Goal: Task Accomplishment & Management: Complete application form

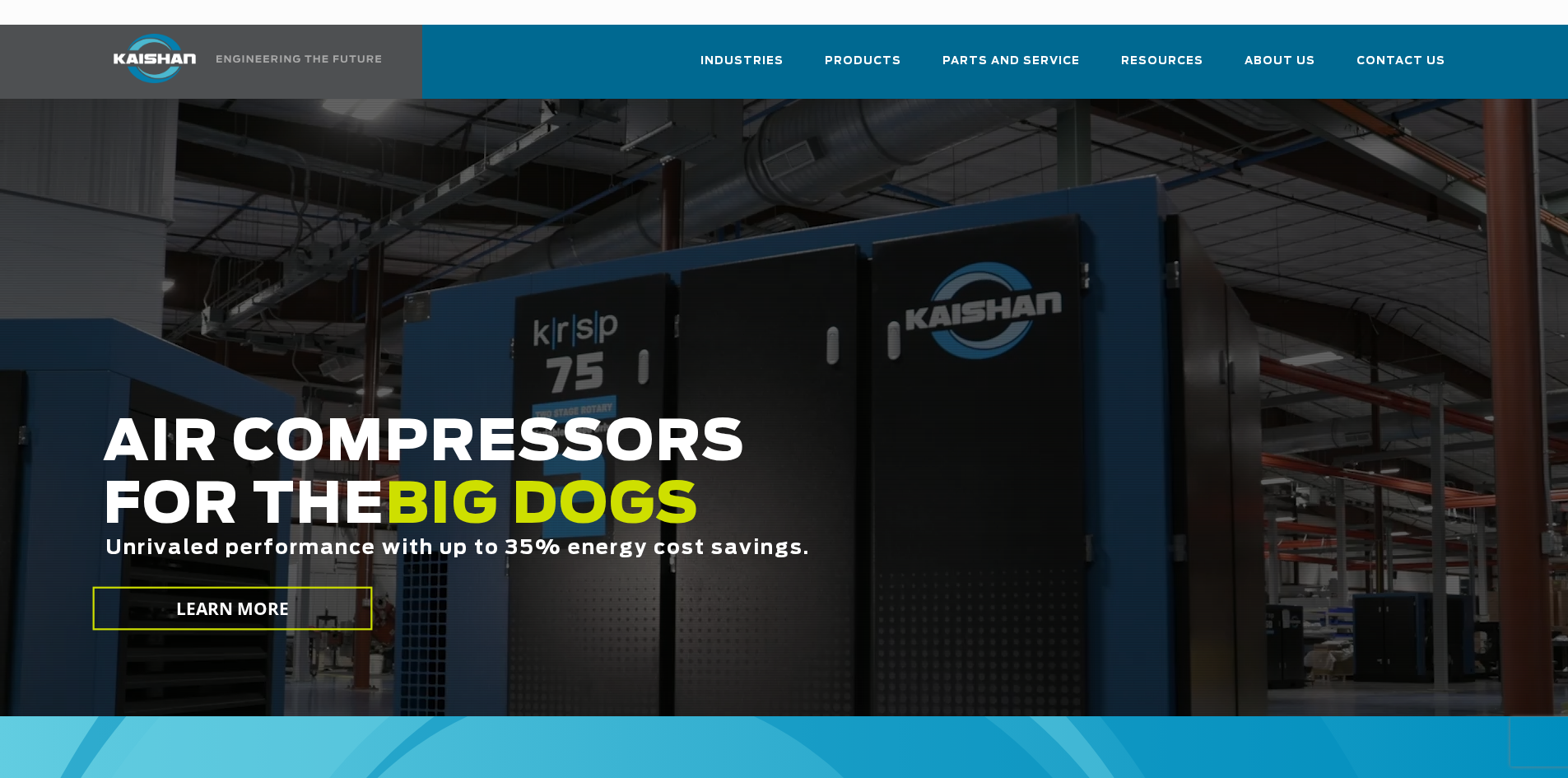
click at [1286, 99] on div at bounding box center [784, 407] width 1568 height 618
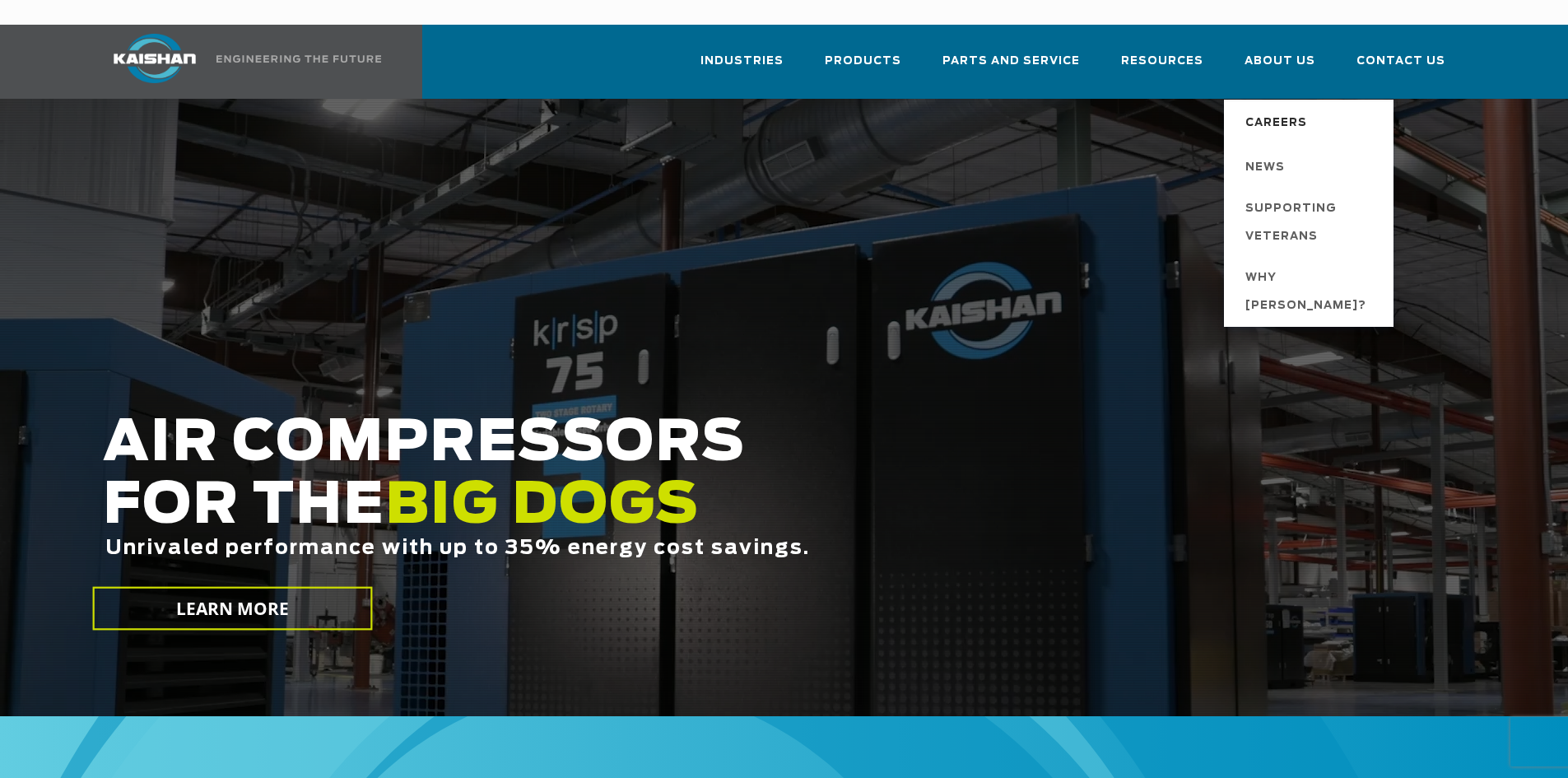
click at [1287, 110] on span "Careers" at bounding box center [1276, 124] width 62 height 28
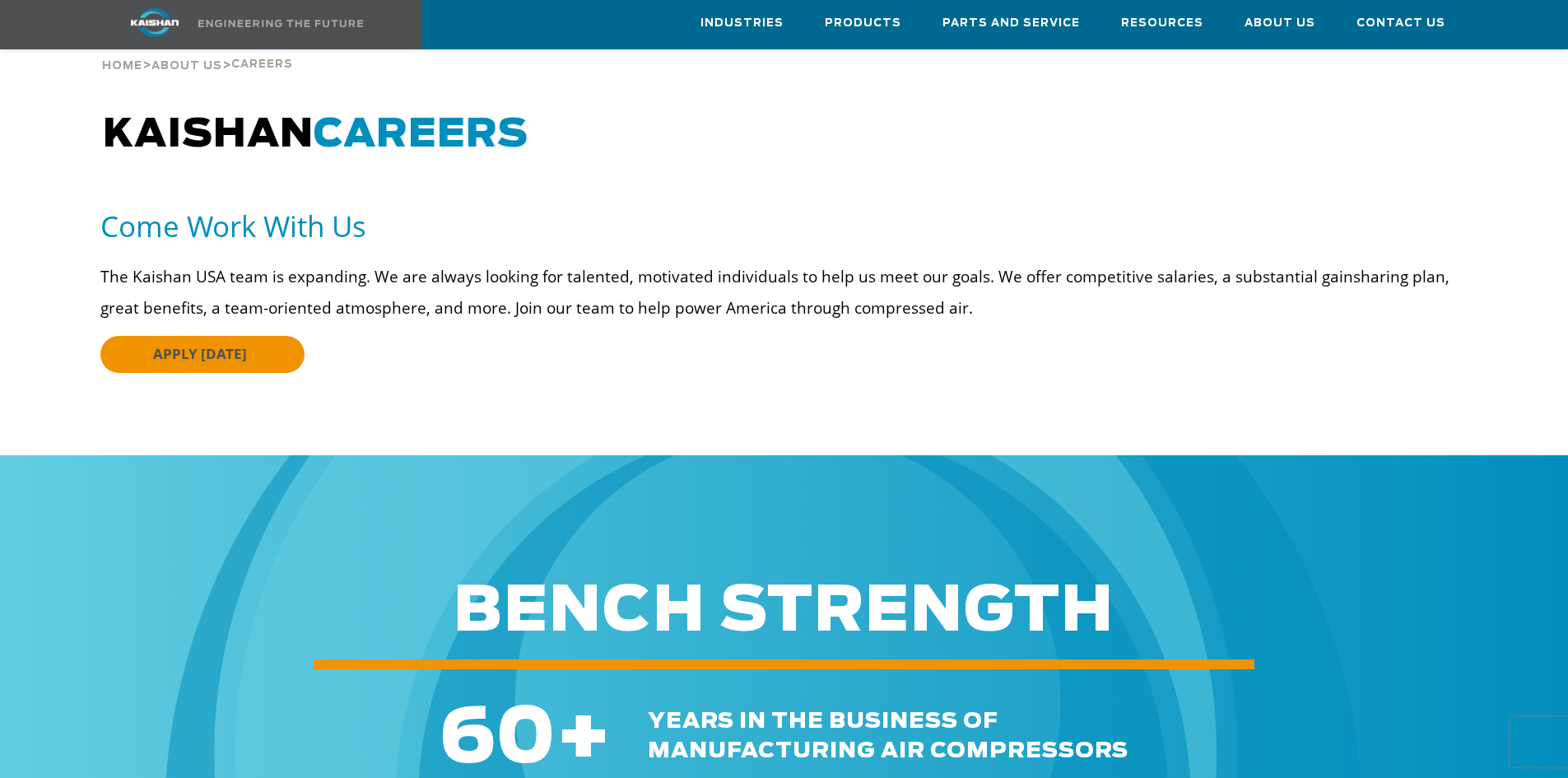
click at [230, 319] on div "Come Work With Us The Kaishan USA team is expanding. We are always looking for …" at bounding box center [791, 323] width 1382 height 231
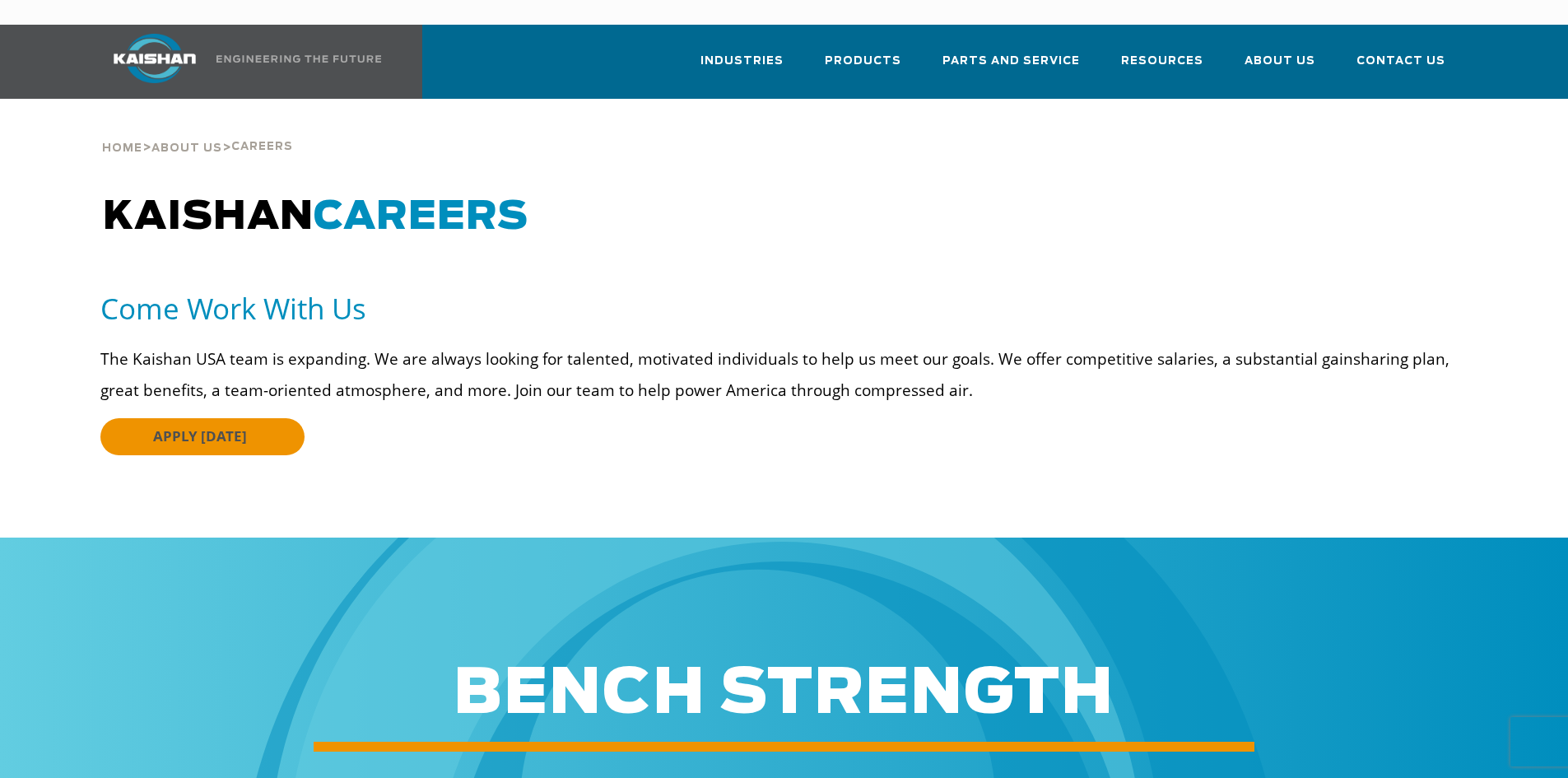
click at [221, 426] on span "APPLY [DATE]" at bounding box center [200, 435] width 94 height 19
